Goal: Transaction & Acquisition: Purchase product/service

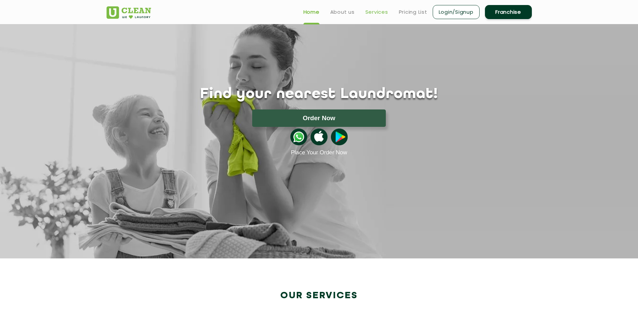
click at [376, 10] on link "Services" at bounding box center [376, 12] width 23 height 8
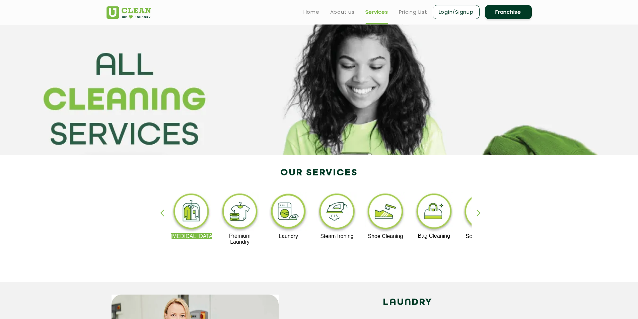
click at [193, 214] on img at bounding box center [191, 212] width 41 height 41
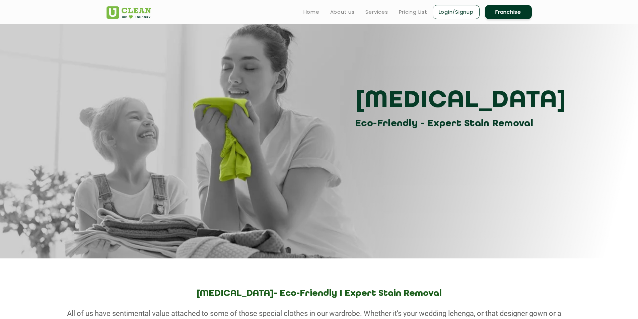
click at [462, 15] on link "Login/Signup" at bounding box center [455, 12] width 47 height 14
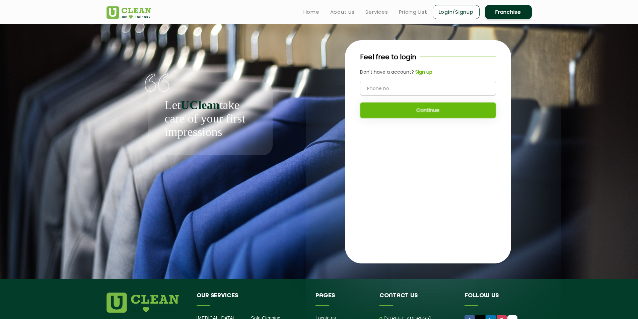
click at [413, 87] on input "tel" at bounding box center [428, 88] width 136 height 15
type input "9607279521"
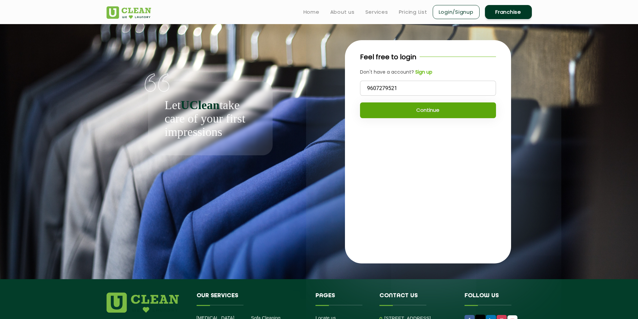
click at [432, 109] on button "Continue" at bounding box center [428, 110] width 136 height 16
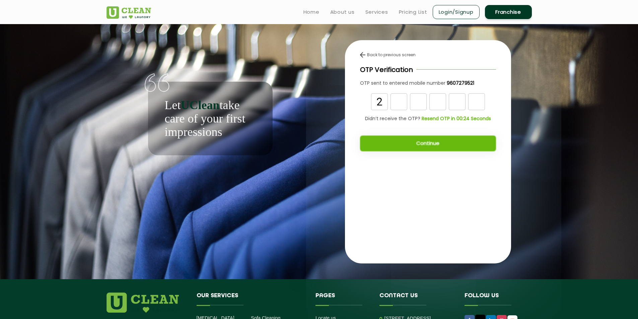
type input "2"
type input "6"
type input "0"
type input "4"
type input "0"
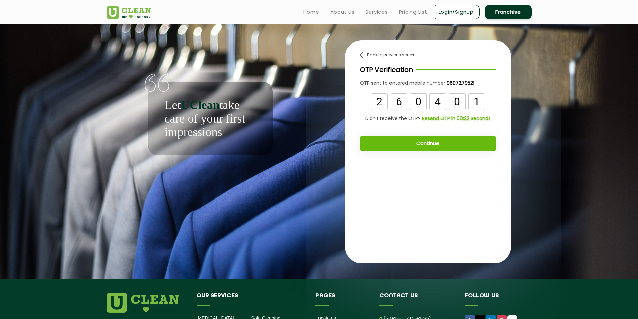
type input "1"
click at [414, 142] on button "Continue" at bounding box center [428, 144] width 136 height 16
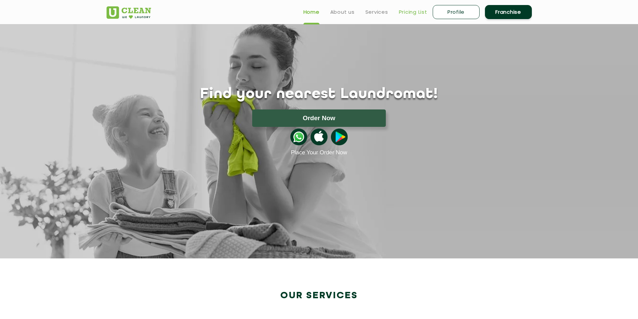
click at [411, 13] on link "Pricing List" at bounding box center [413, 12] width 28 height 8
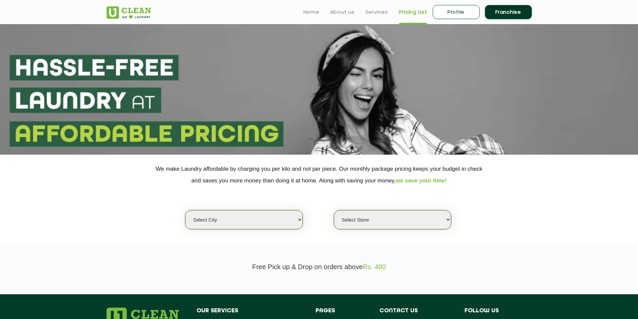
click at [296, 223] on select "Select city Aalo Abu Dhabi Agartala Agra Ahmedabad Akola Aligarh Alwar - UClean…" at bounding box center [243, 219] width 117 height 19
select select "4"
click at [185, 210] on select "Select city Aalo Abu Dhabi Agartala Agra Ahmedabad Akola Aligarh Alwar - UClean…" at bounding box center [243, 219] width 117 height 19
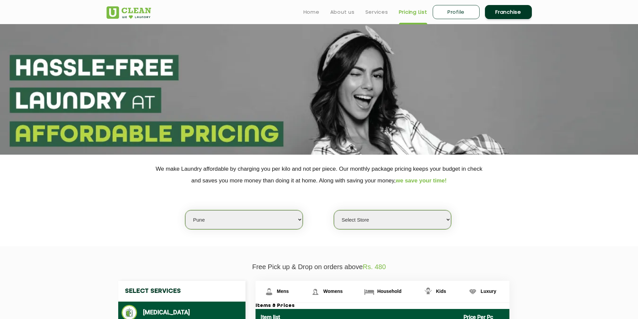
click at [396, 220] on select "Select Store UClean Koregaon Park UClean Baner Pune UClean Keshav Nagar Pune UC…" at bounding box center [392, 219] width 117 height 19
select select "394"
click at [334, 210] on select "Select Store UClean Koregaon Park UClean Baner Pune UClean Keshav Nagar Pune UC…" at bounding box center [392, 219] width 117 height 19
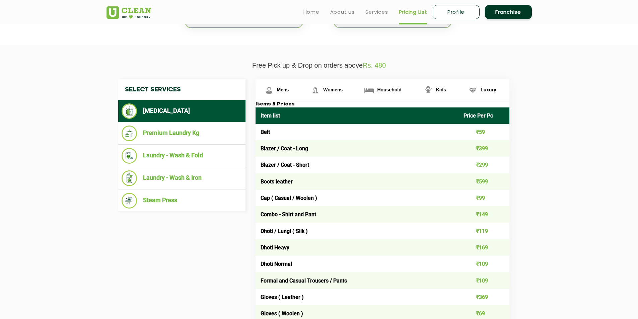
scroll to position [201, 0]
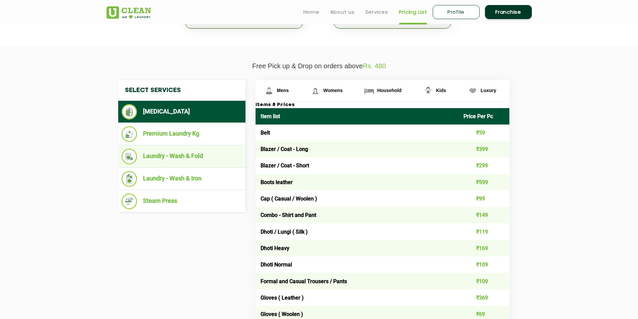
click at [195, 154] on li "Laundry - Wash & Fold" at bounding box center [181, 157] width 120 height 16
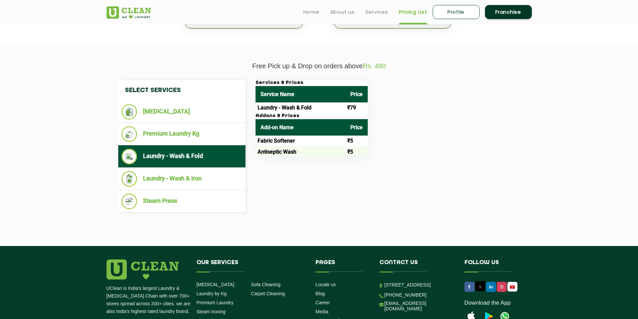
click at [173, 158] on li "Laundry - Wash & Fold" at bounding box center [181, 157] width 120 height 16
click at [305, 94] on th "Service Name" at bounding box center [300, 94] width 90 height 16
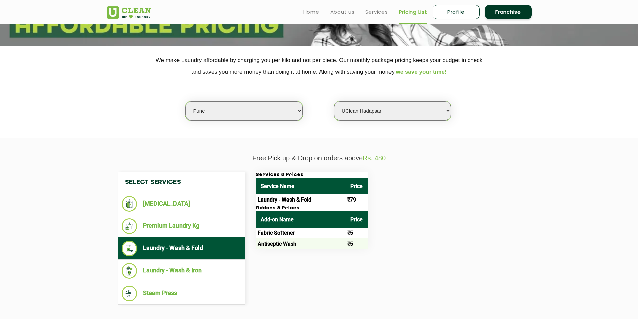
scroll to position [100, 0]
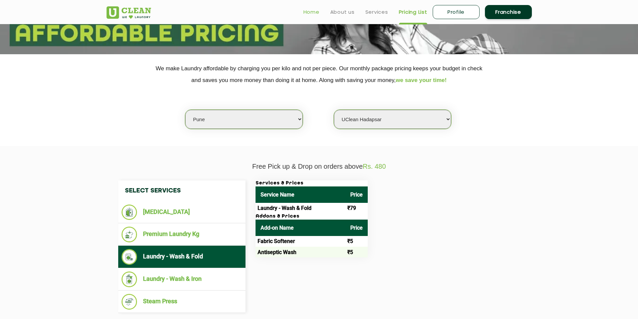
click at [312, 11] on link "Home" at bounding box center [311, 12] width 16 height 8
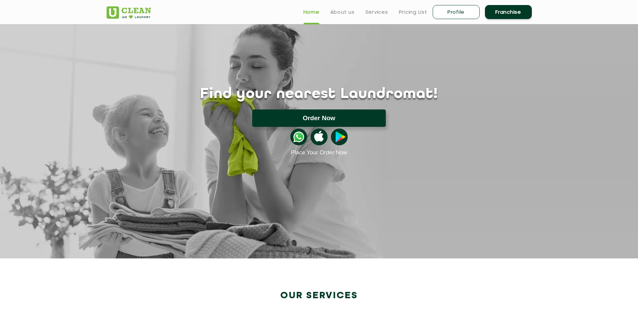
click at [329, 116] on button "Order Now" at bounding box center [319, 117] width 134 height 17
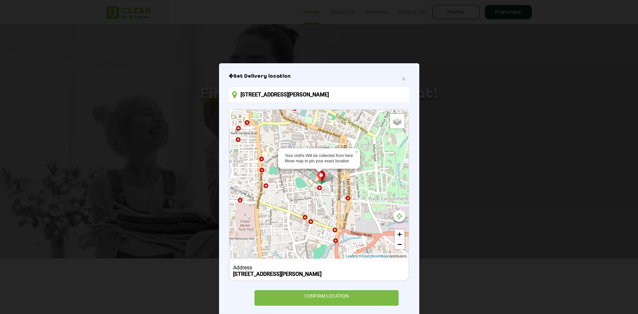
click at [397, 273] on div "2009, St Vincent St, Sadar Bazaar, Pune, Maharashtra 411001, India" at bounding box center [319, 274] width 172 height 6
click at [321, 271] on b "2009, St Vincent St, Sadar Bazaar, Pune, Maharashtra 411001, India" at bounding box center [277, 274] width 88 height 6
click at [233, 93] on icon at bounding box center [234, 95] width 5 height 8
click at [270, 92] on input "2009, St Vincent St, Sadar Bazaar, Pune, Maharashtra 411001, India" at bounding box center [319, 94] width 180 height 15
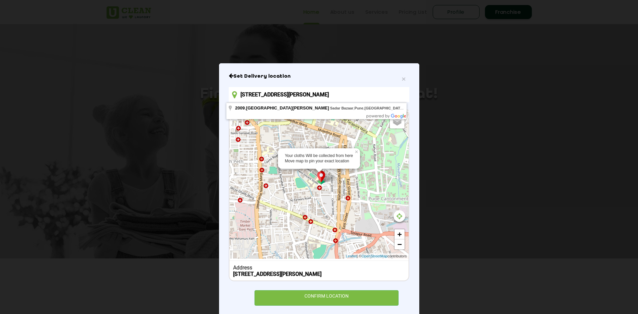
drag, startPoint x: 401, startPoint y: 93, endPoint x: 221, endPoint y: 105, distance: 180.1
click at [221, 105] on div "× Set Delivery location 2009, St Vincent St, Sadar Bazaar, Pune, Maharashtra 41…" at bounding box center [319, 189] width 200 height 252
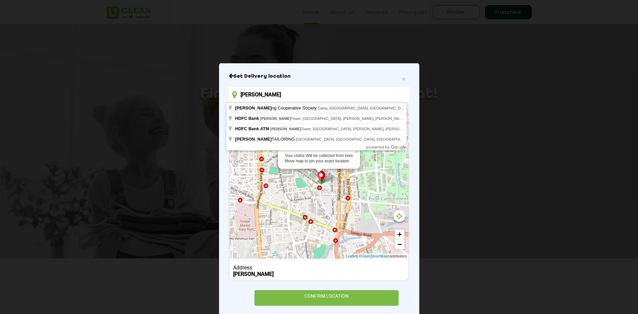
type input "Devika Housing Cooperative Society, Camp, Pune, Maharashtra, India"
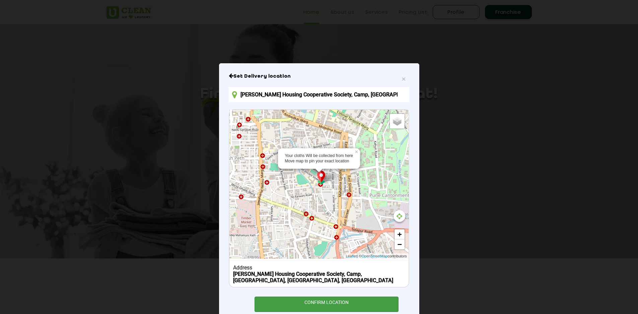
click at [334, 298] on div "CONFIRM LOCATION" at bounding box center [326, 304] width 144 height 15
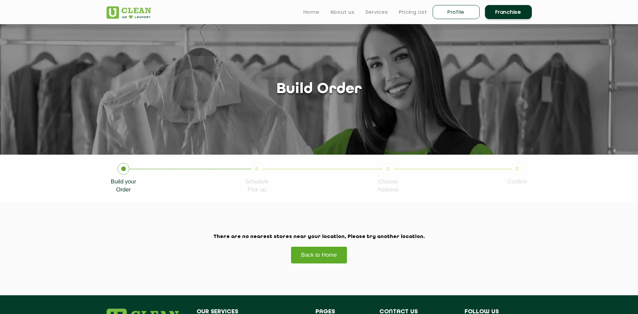
click at [325, 253] on link "Back to Home" at bounding box center [318, 254] width 57 height 17
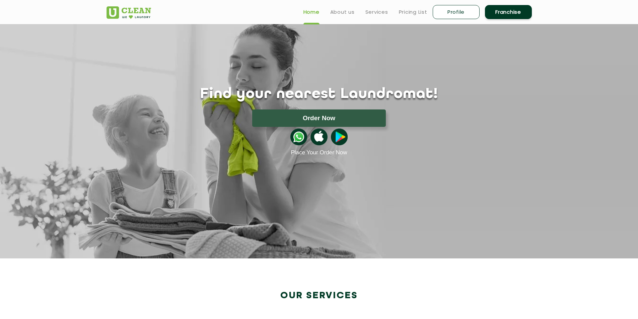
click at [459, 15] on link "Profile" at bounding box center [455, 12] width 47 height 14
select select
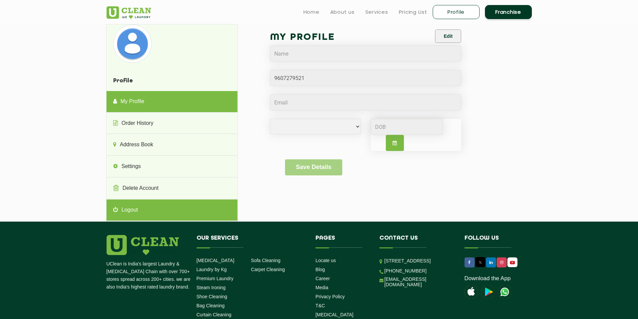
click at [128, 210] on link "Logout" at bounding box center [171, 209] width 131 height 21
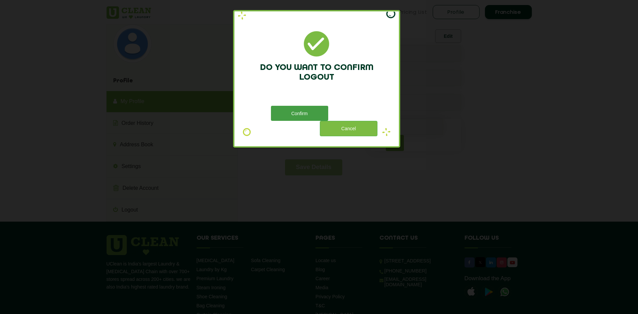
click at [309, 113] on button "Confirm" at bounding box center [299, 113] width 57 height 15
